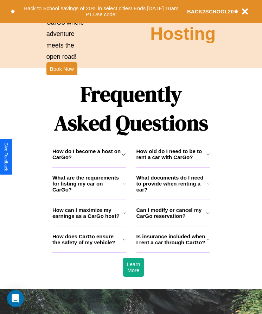
scroll to position [919, 0]
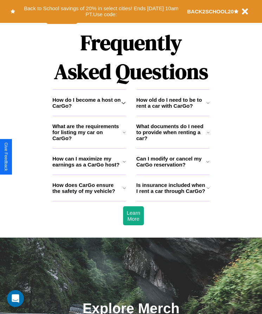
click at [173, 194] on h3 "Is insurance included when I rent a car through CarGo?" at bounding box center [172, 188] width 70 height 12
click at [89, 141] on h3 "What are the requirements for listing my car on CarGo?" at bounding box center [87, 132] width 70 height 18
click at [89, 194] on h3 "How does CarGo ensure the safety of my vehicle?" at bounding box center [87, 188] width 70 height 12
click at [89, 109] on h3 "How do I become a host on CarGo?" at bounding box center [86, 103] width 69 height 12
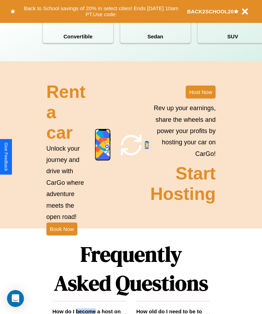
scroll to position [704, 0]
